Goal: Transaction & Acquisition: Purchase product/service

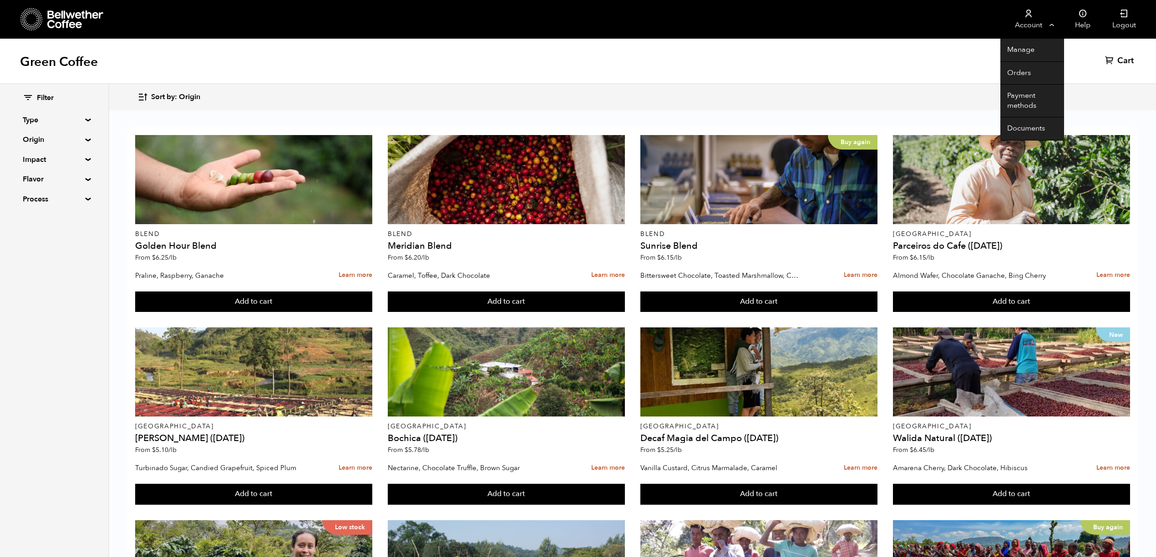
click at [1029, 17] on icon at bounding box center [1028, 13] width 9 height 9
click at [1021, 66] on link "Orders" at bounding box center [1032, 73] width 64 height 23
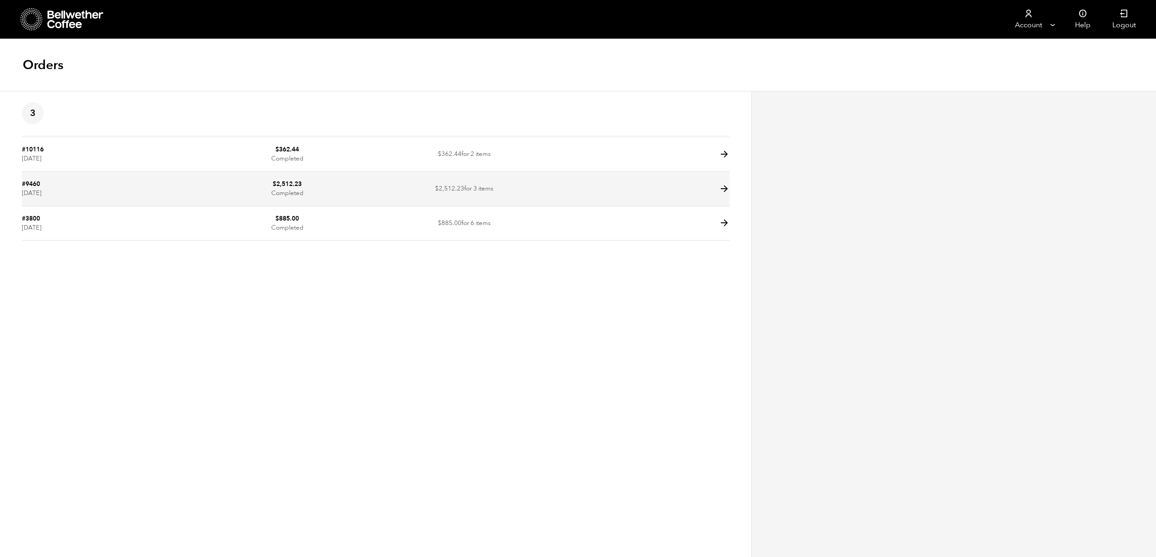
click at [724, 187] on icon at bounding box center [724, 189] width 10 height 10
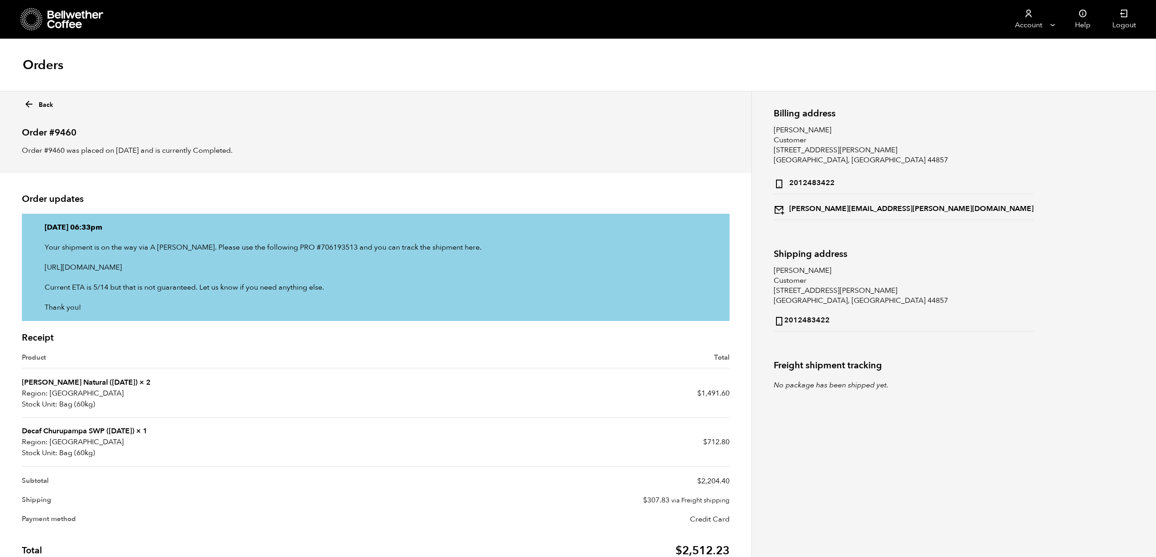
click at [47, 102] on link "Back" at bounding box center [39, 102] width 30 height 13
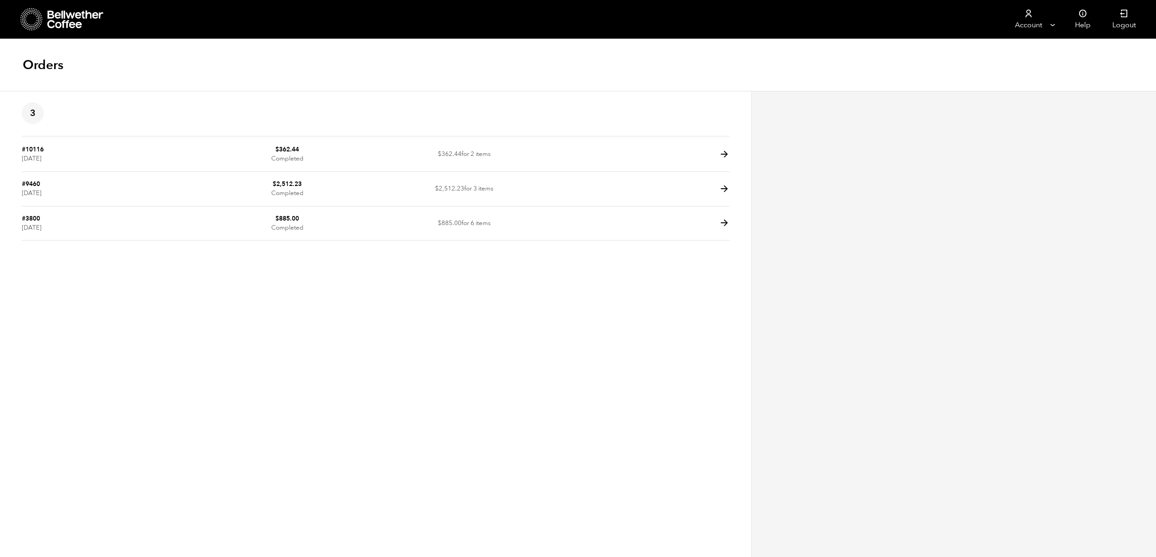
click at [52, 19] on icon at bounding box center [75, 19] width 57 height 18
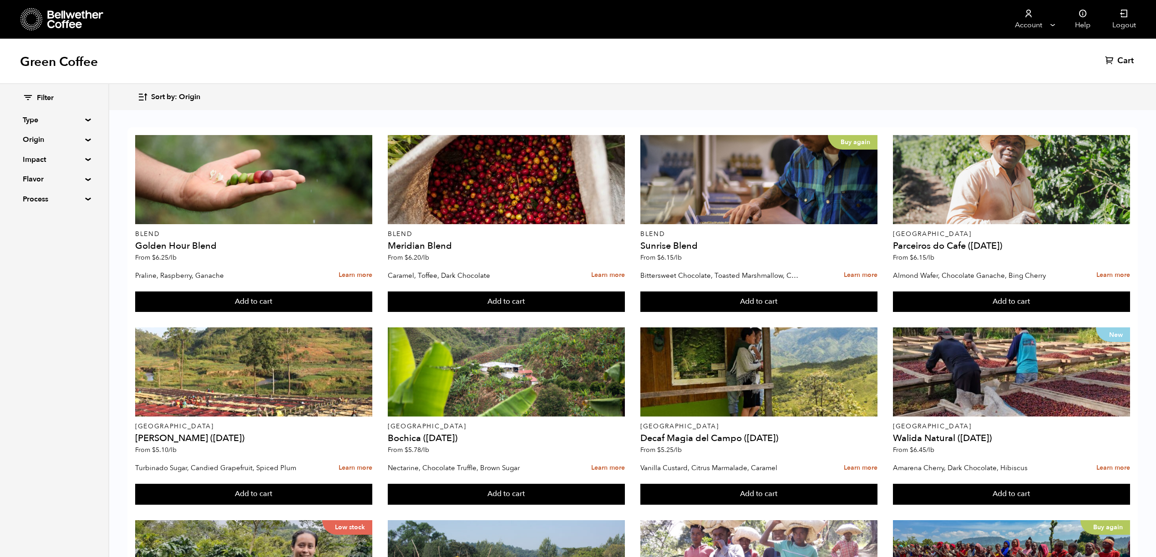
click at [36, 141] on summary "Origin" at bounding box center [54, 139] width 63 height 11
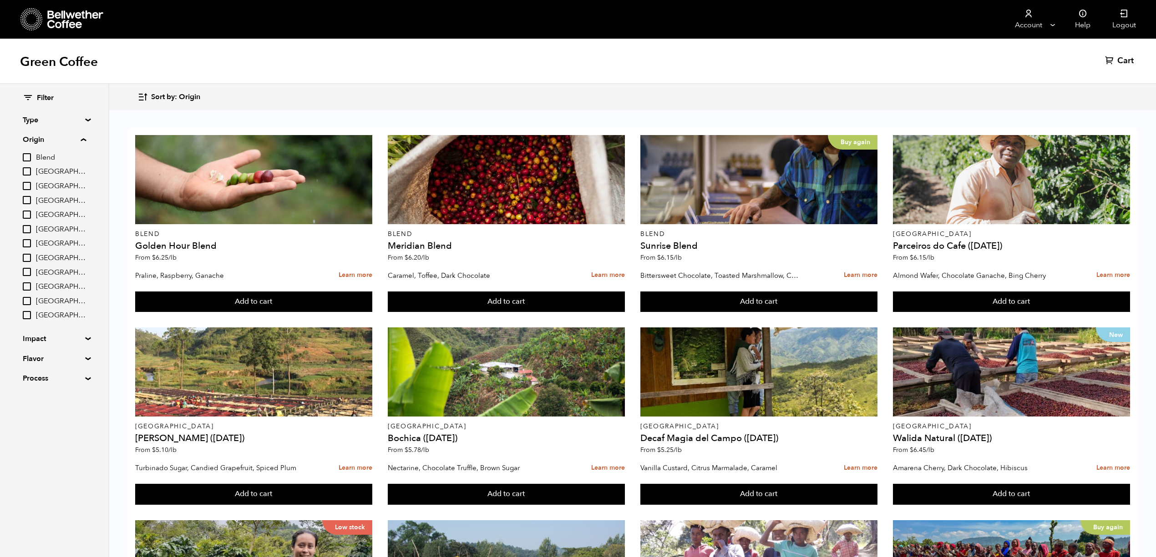
click at [25, 244] on input "[GEOGRAPHIC_DATA]" at bounding box center [27, 243] width 8 height 8
checkbox input "true"
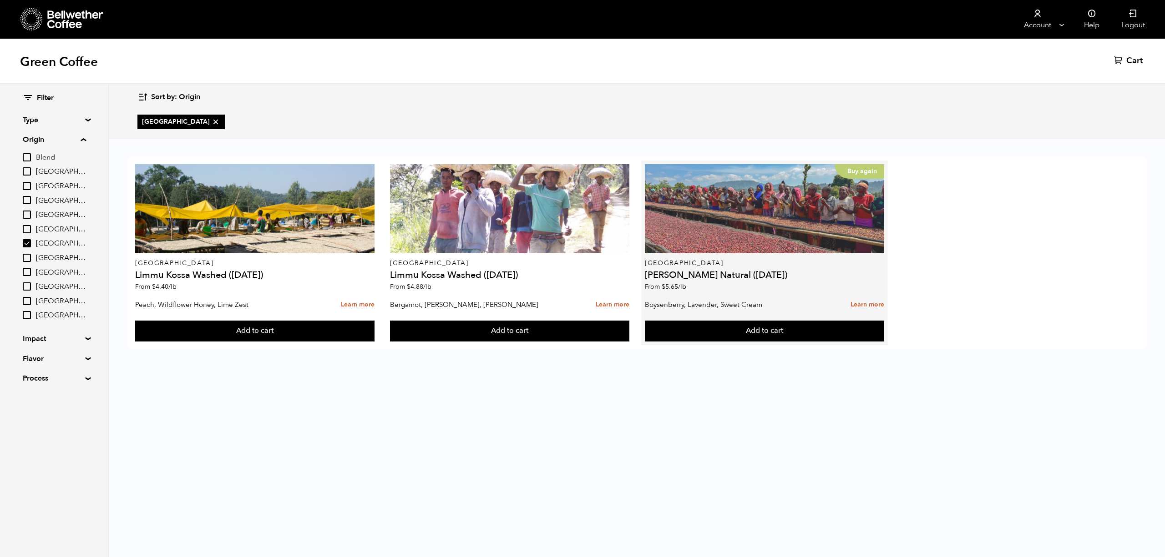
click at [775, 222] on div "Buy again" at bounding box center [764, 208] width 239 height 89
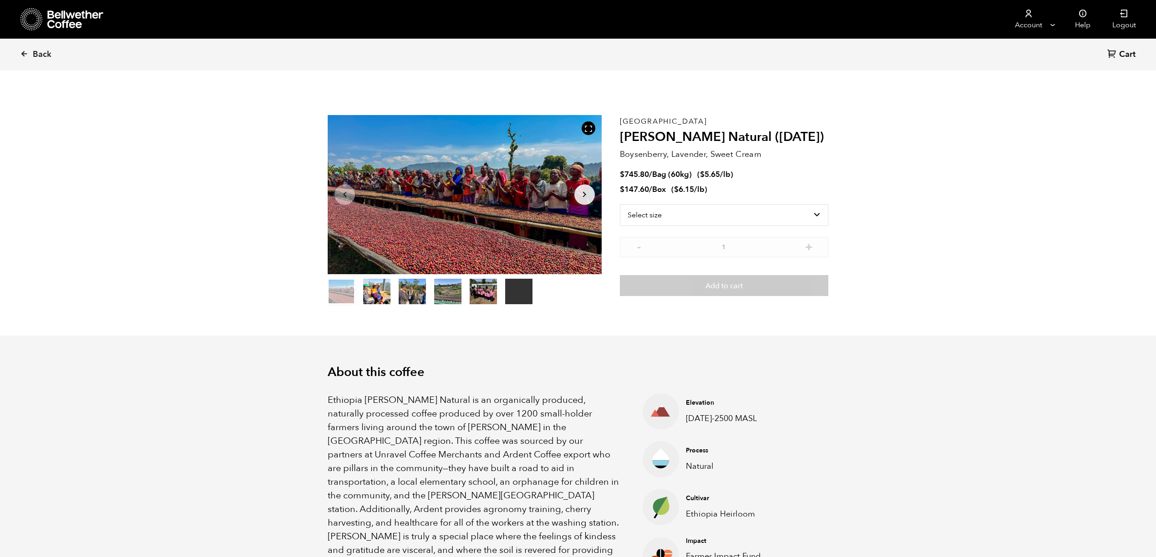
scroll to position [395, 485]
click at [665, 217] on select "Select size Bag (60kg) (132 lbs) Box (24 lbs)" at bounding box center [724, 215] width 208 height 22
select select "bag-3"
click at [620, 204] on select "Select size Bag (60kg) (132 lbs) Box (24 lbs)" at bounding box center [724, 215] width 208 height 22
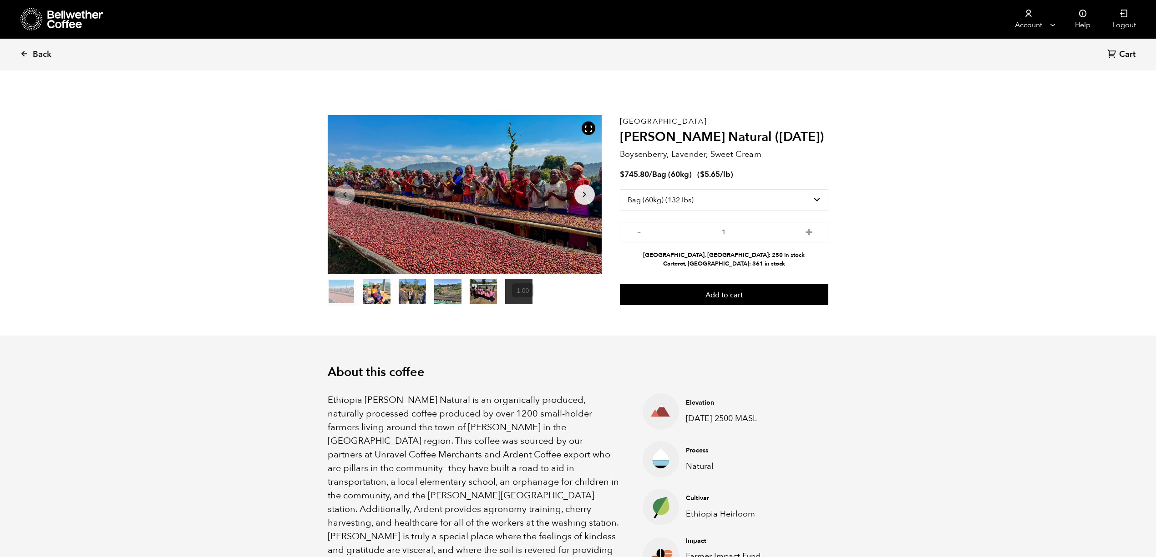
click at [714, 298] on button "Add to cart" at bounding box center [724, 294] width 208 height 21
click at [37, 18] on div ""Shanta Golba Natural (OCT 24)" has been added to your cart. View cart {"cart_c…" at bounding box center [578, 18] width 1156 height 37
click at [37, 57] on span "Back" at bounding box center [42, 54] width 19 height 11
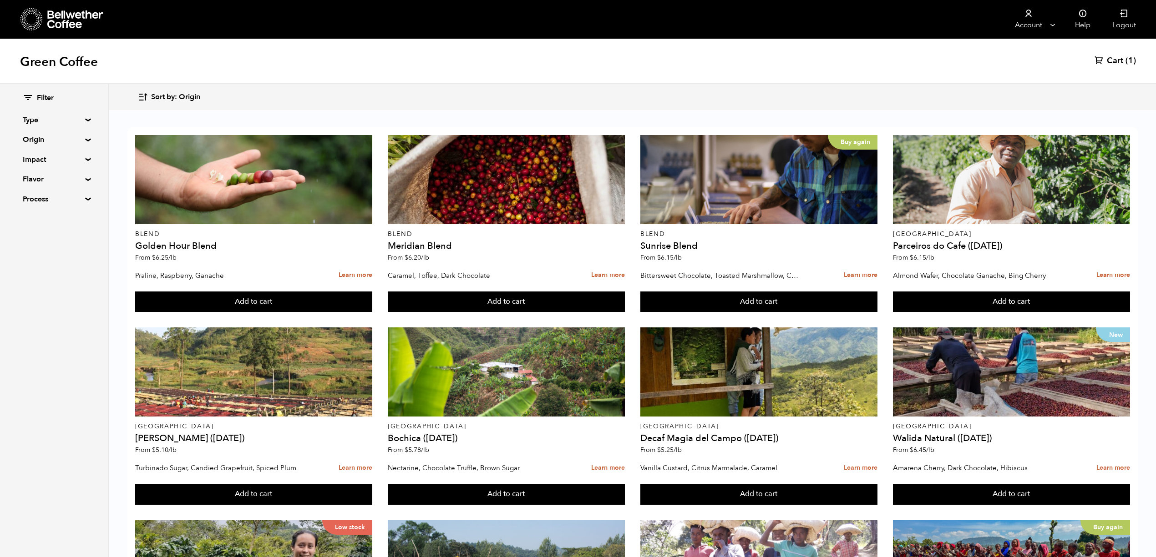
click at [42, 141] on summary "Origin" at bounding box center [54, 139] width 63 height 11
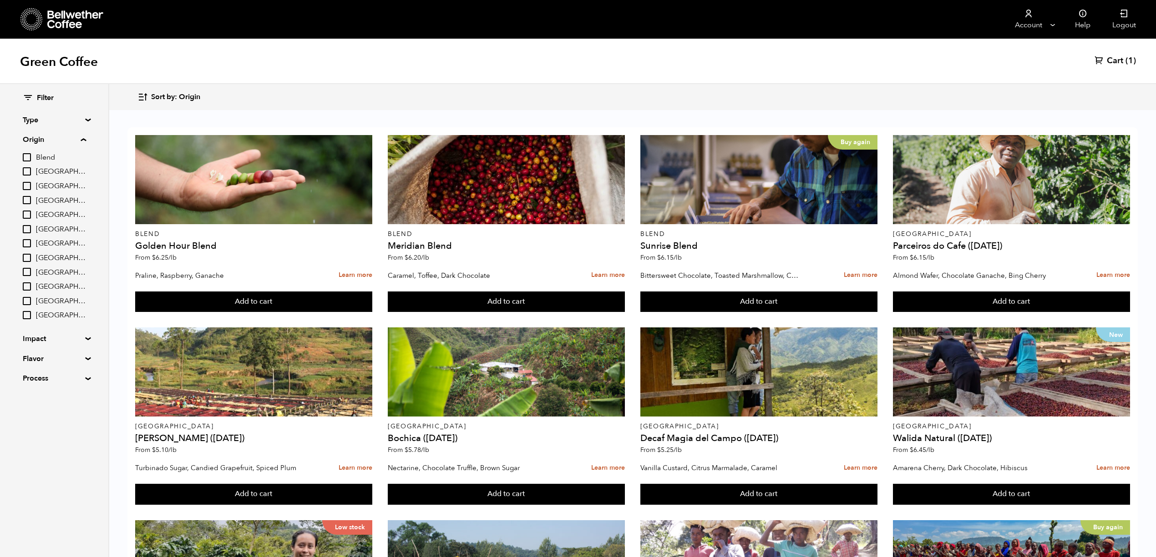
click at [26, 244] on input "[GEOGRAPHIC_DATA]" at bounding box center [27, 243] width 8 height 8
checkbox input "true"
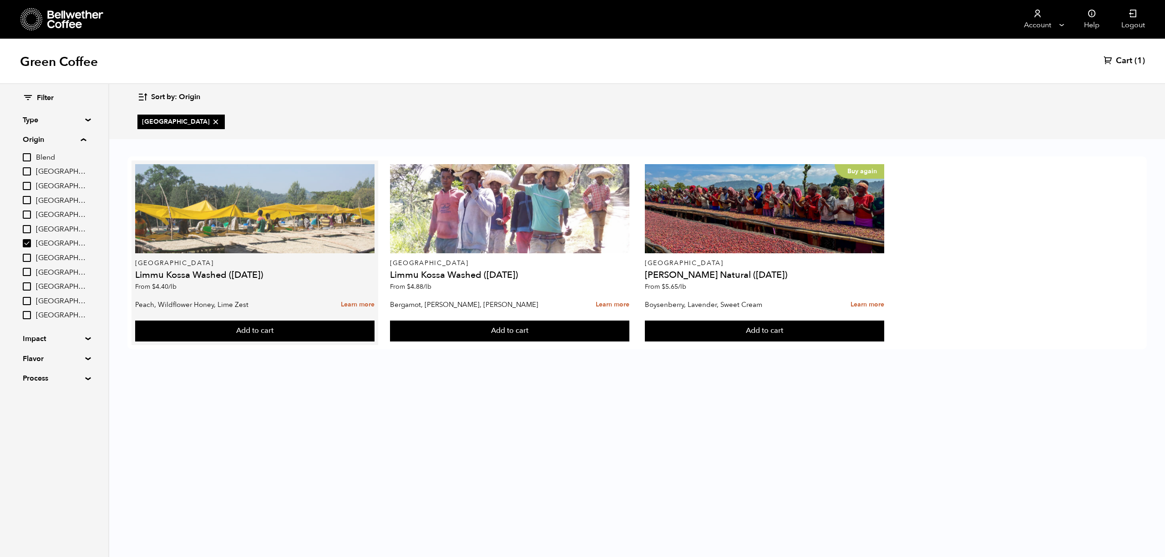
click at [257, 216] on div at bounding box center [254, 208] width 239 height 89
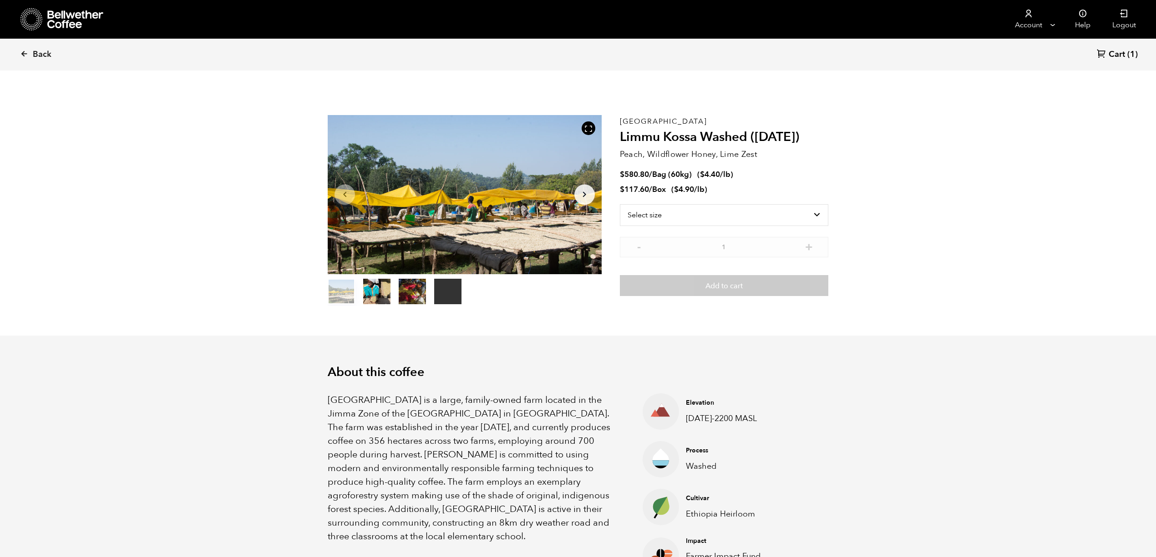
scroll to position [395, 485]
click at [668, 215] on select "Select size Bag (60kg) (132 lbs) Box (24 lbs)" at bounding box center [724, 215] width 208 height 22
select select "box"
click at [620, 204] on select "Select size Bag (60kg) (132 lbs) Box (24 lbs)" at bounding box center [724, 215] width 208 height 22
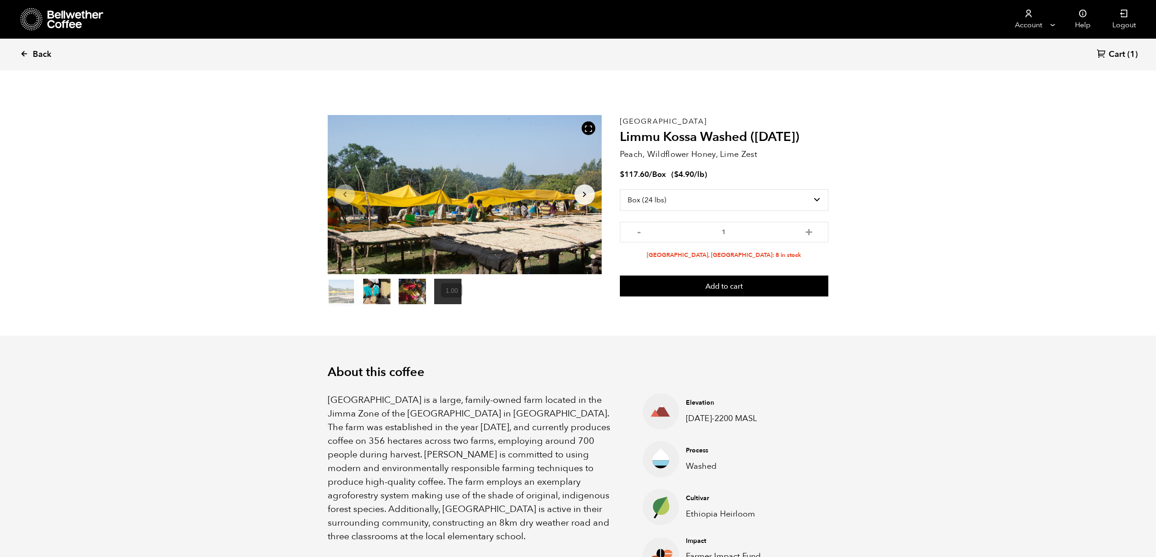
click at [31, 52] on link "Back" at bounding box center [48, 54] width 56 height 31
